Goal: Find specific page/section: Find specific page/section

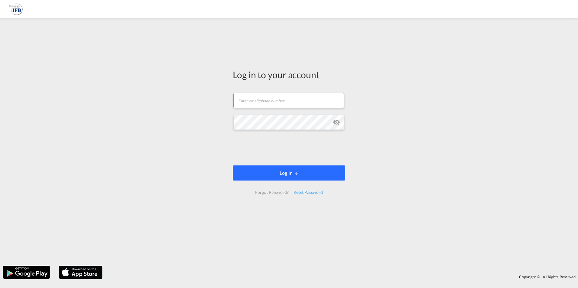
type input "fabian.hasse@ifbhamburg.de"
click at [263, 173] on button "Log In" at bounding box center [289, 173] width 112 height 15
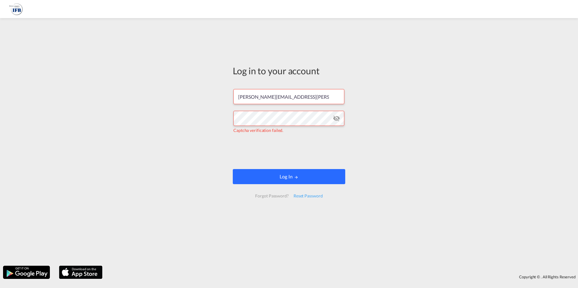
click at [296, 176] on md-icon "LOGIN" at bounding box center [296, 177] width 4 height 4
